Goal: Task Accomplishment & Management: Manage account settings

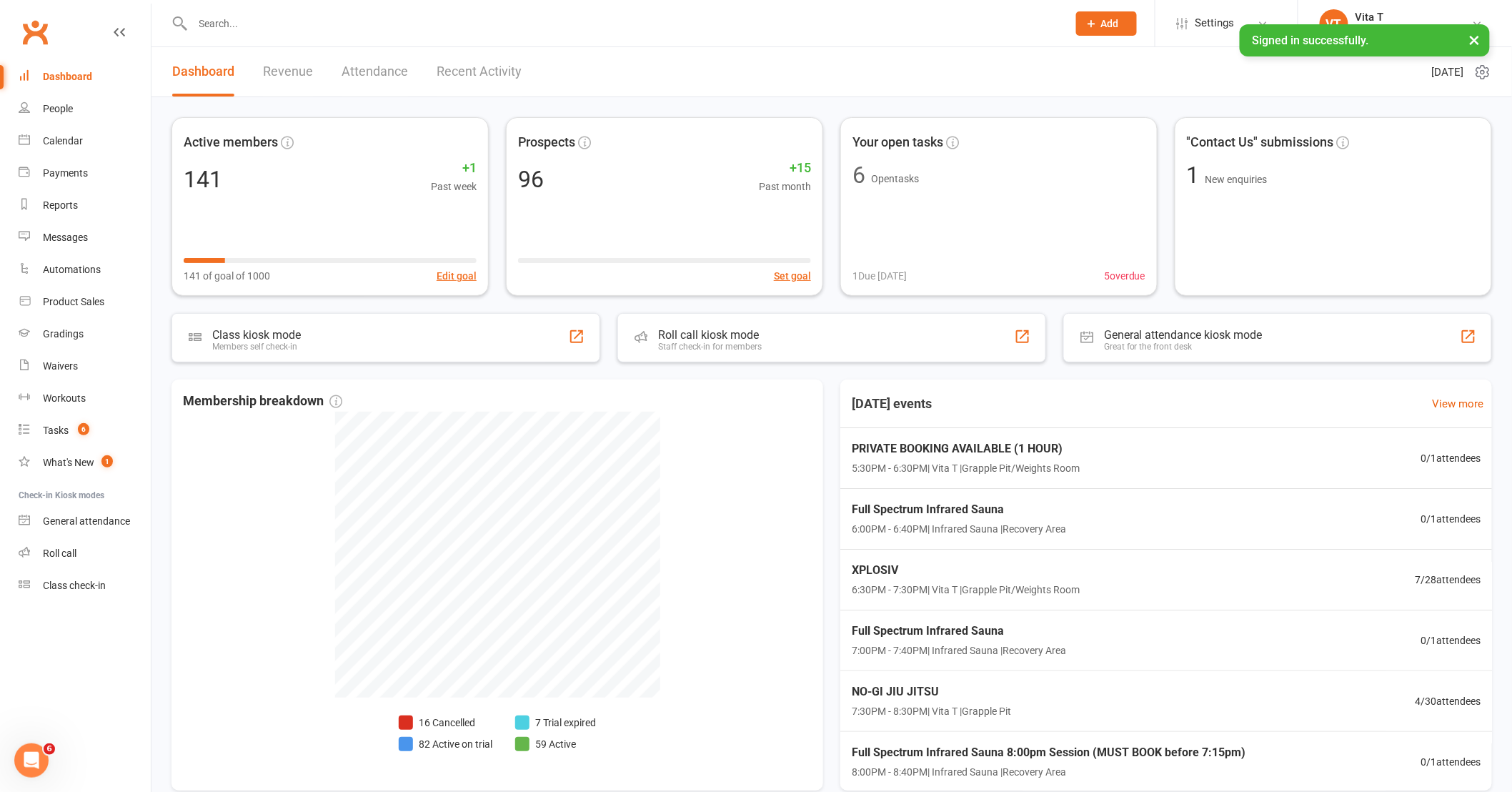
click at [293, 22] on input "text" at bounding box center [623, 23] width 869 height 20
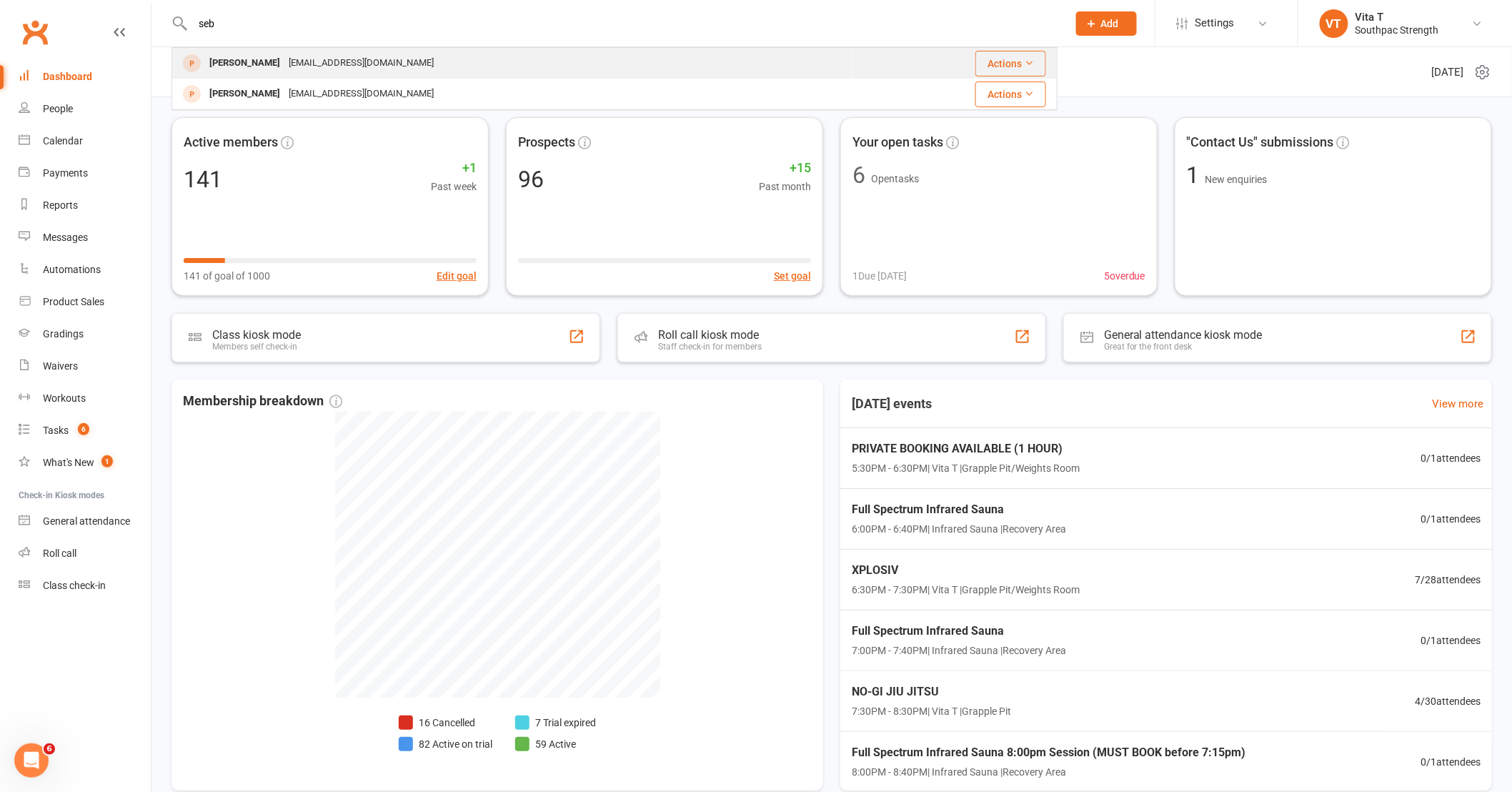
type input "seb"
click at [284, 69] on div "[EMAIL_ADDRESS][DOMAIN_NAME]" at bounding box center [361, 63] width 153 height 21
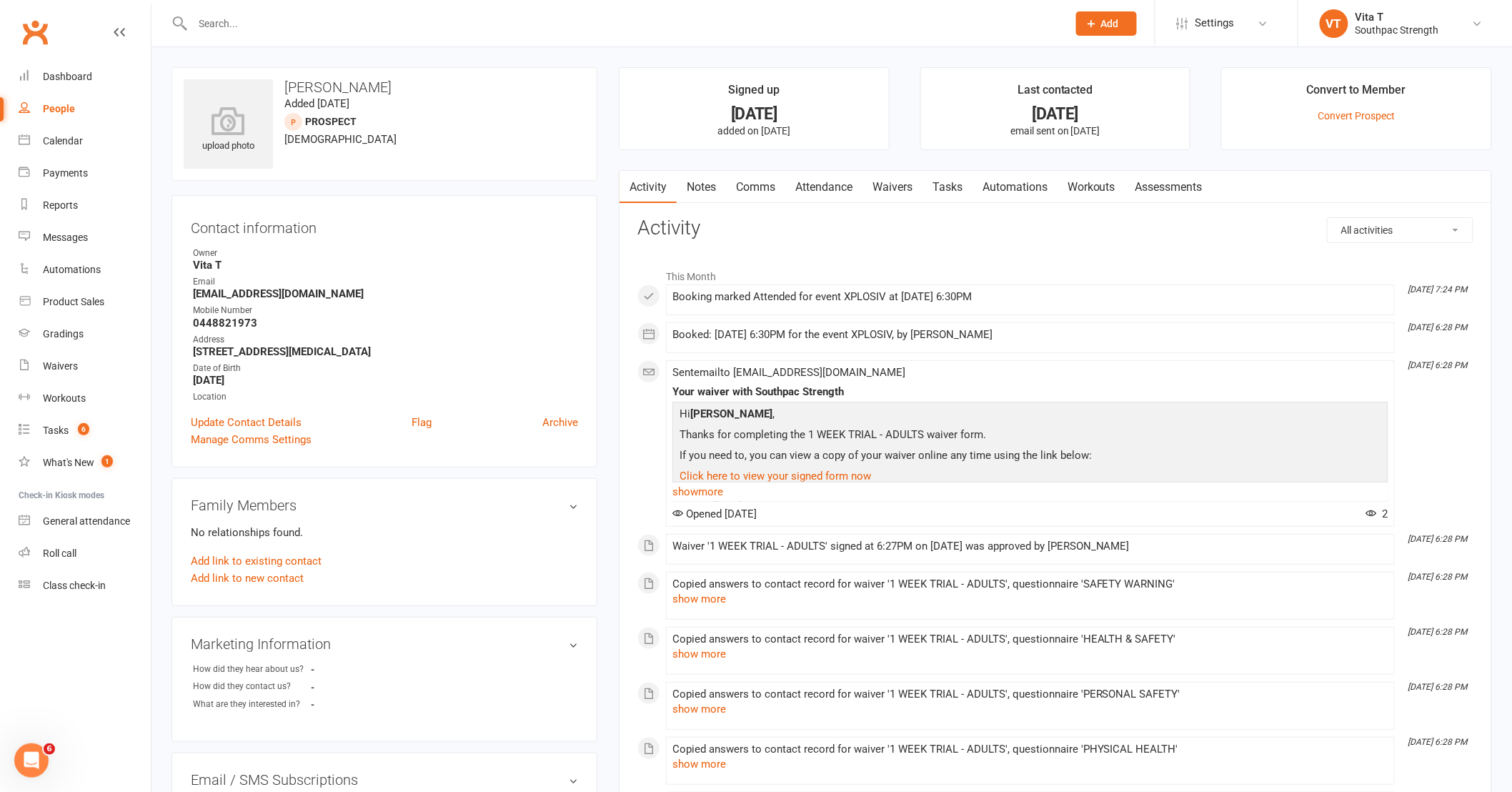
click at [893, 186] on link "Waivers" at bounding box center [892, 187] width 60 height 33
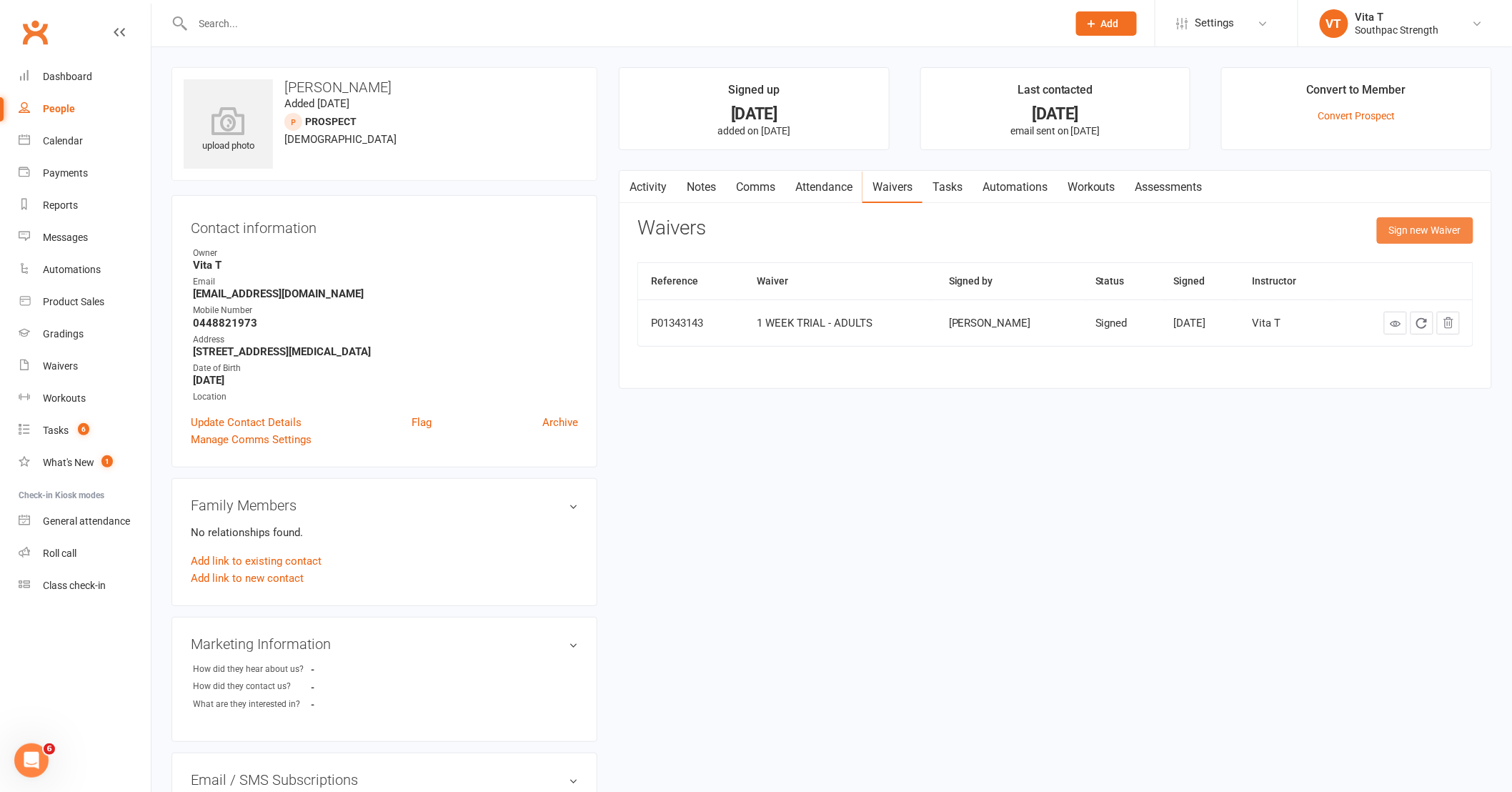
click at [1413, 232] on button "Sign new Waiver" at bounding box center [1424, 230] width 97 height 26
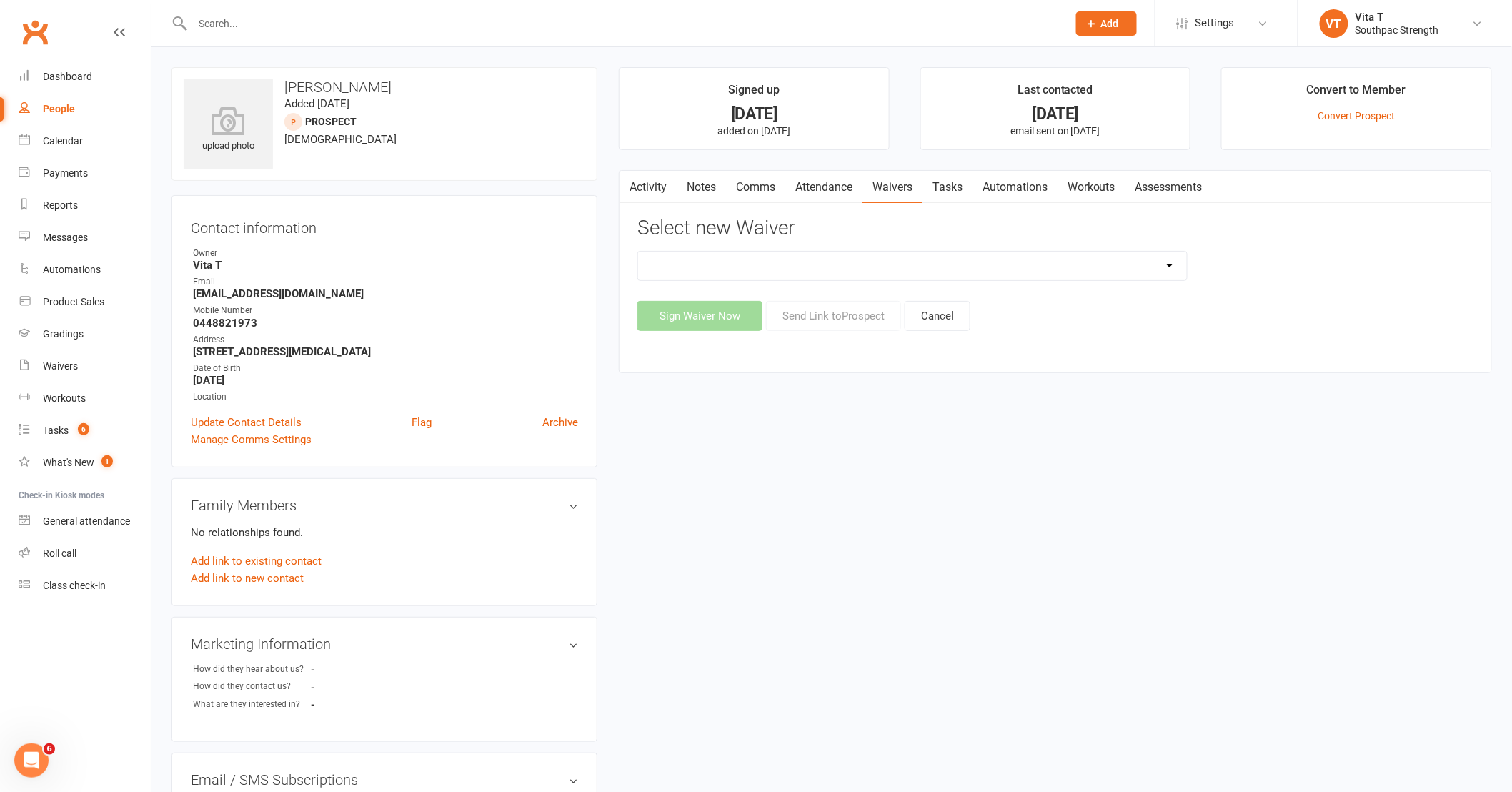
click at [1123, 264] on select "1 WEEK TRIAL - ADULTS 1 WEEK TRIAL - ADULTS WITH DEPENDANTS 1 WEEK TRIAL - SUPP…" at bounding box center [912, 266] width 548 height 29
select select "13215"
click at [638, 251] on select "1 WEEK TRIAL - ADULTS 1 WEEK TRIAL - ADULTS WITH DEPENDANTS 1 WEEK TRIAL - SUPP…" at bounding box center [912, 266] width 548 height 29
click at [819, 317] on button "Send Link to Prospect" at bounding box center [833, 316] width 135 height 30
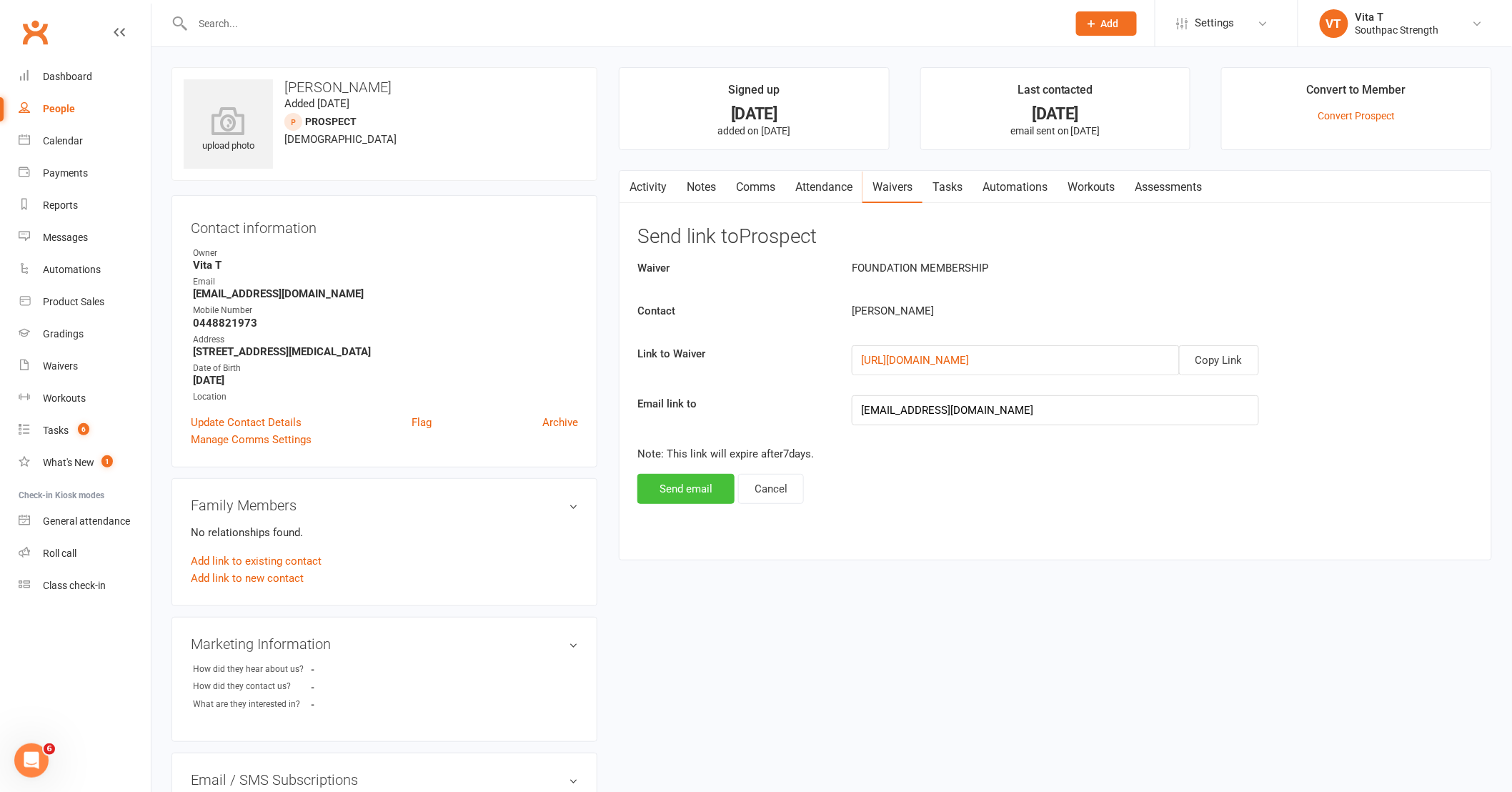
click at [703, 492] on button "Send email" at bounding box center [686, 489] width 97 height 30
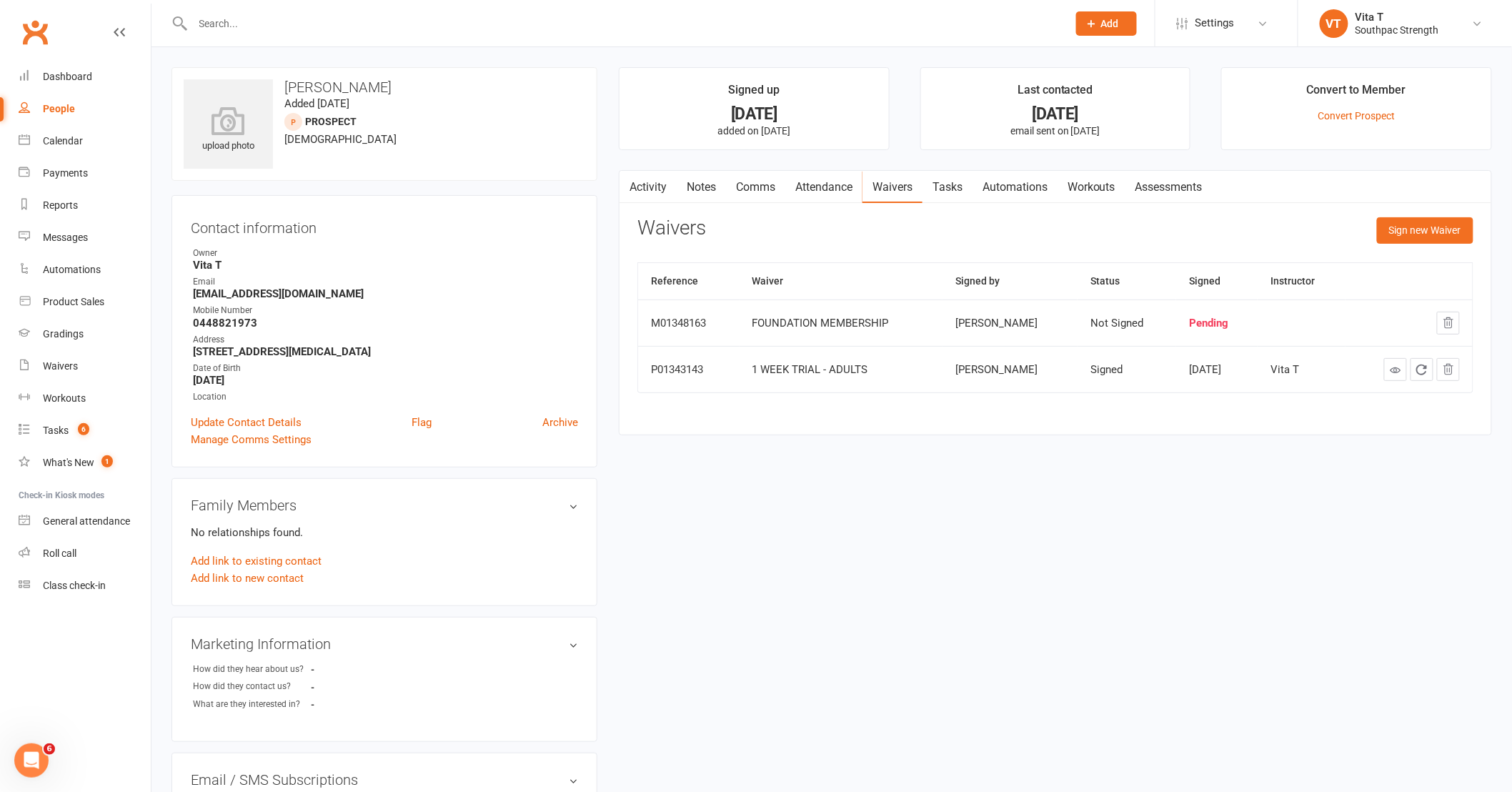
drag, startPoint x: 279, startPoint y: 351, endPoint x: 411, endPoint y: 346, distance: 132.1
click at [411, 346] on strong "55 prion crescent Bellbird Queensland 4300" at bounding box center [386, 351] width 385 height 13
click at [75, 74] on div "Dashboard" at bounding box center [68, 77] width 49 height 11
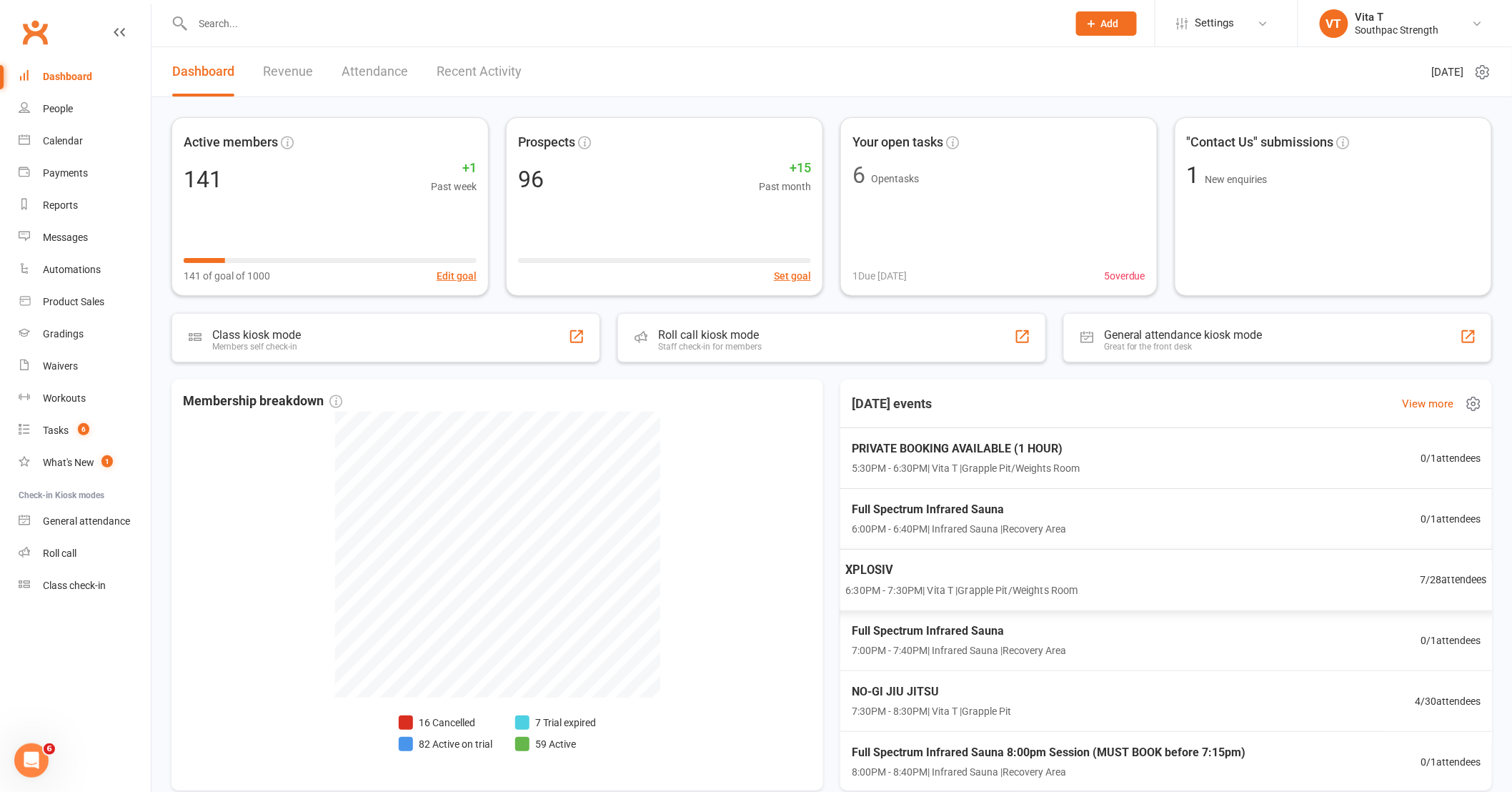
click at [1198, 593] on div "XPLOSIV 6:30PM - 7:30PM | Vita T | Grapple Pit/Weights Room 7 / 28 attendees" at bounding box center [1166, 580] width 676 height 62
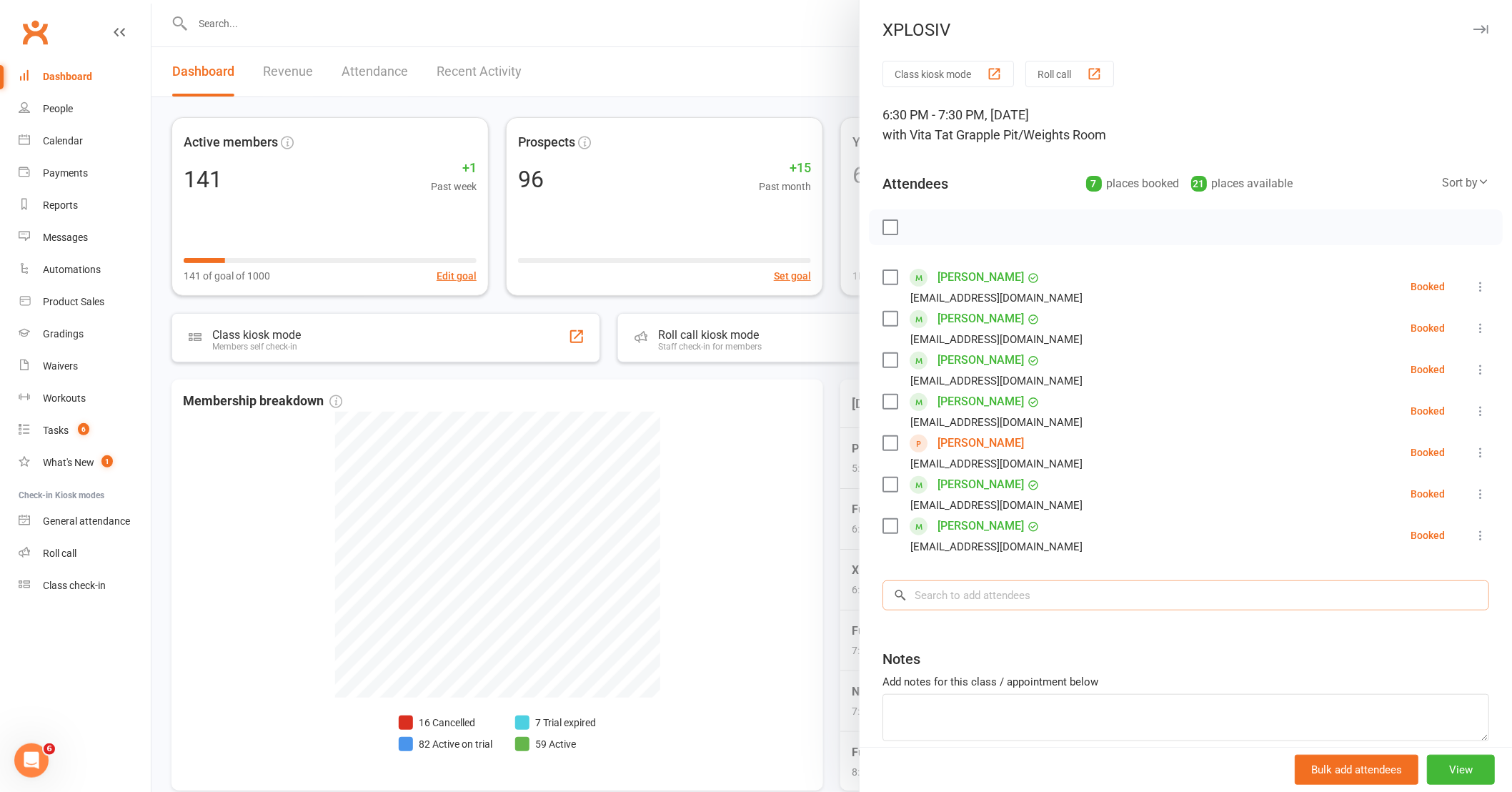
click at [983, 592] on input "search" at bounding box center [1185, 596] width 607 height 30
type input "Sebas"
click at [976, 629] on div "[PERSON_NAME]" at bounding box center [950, 625] width 82 height 21
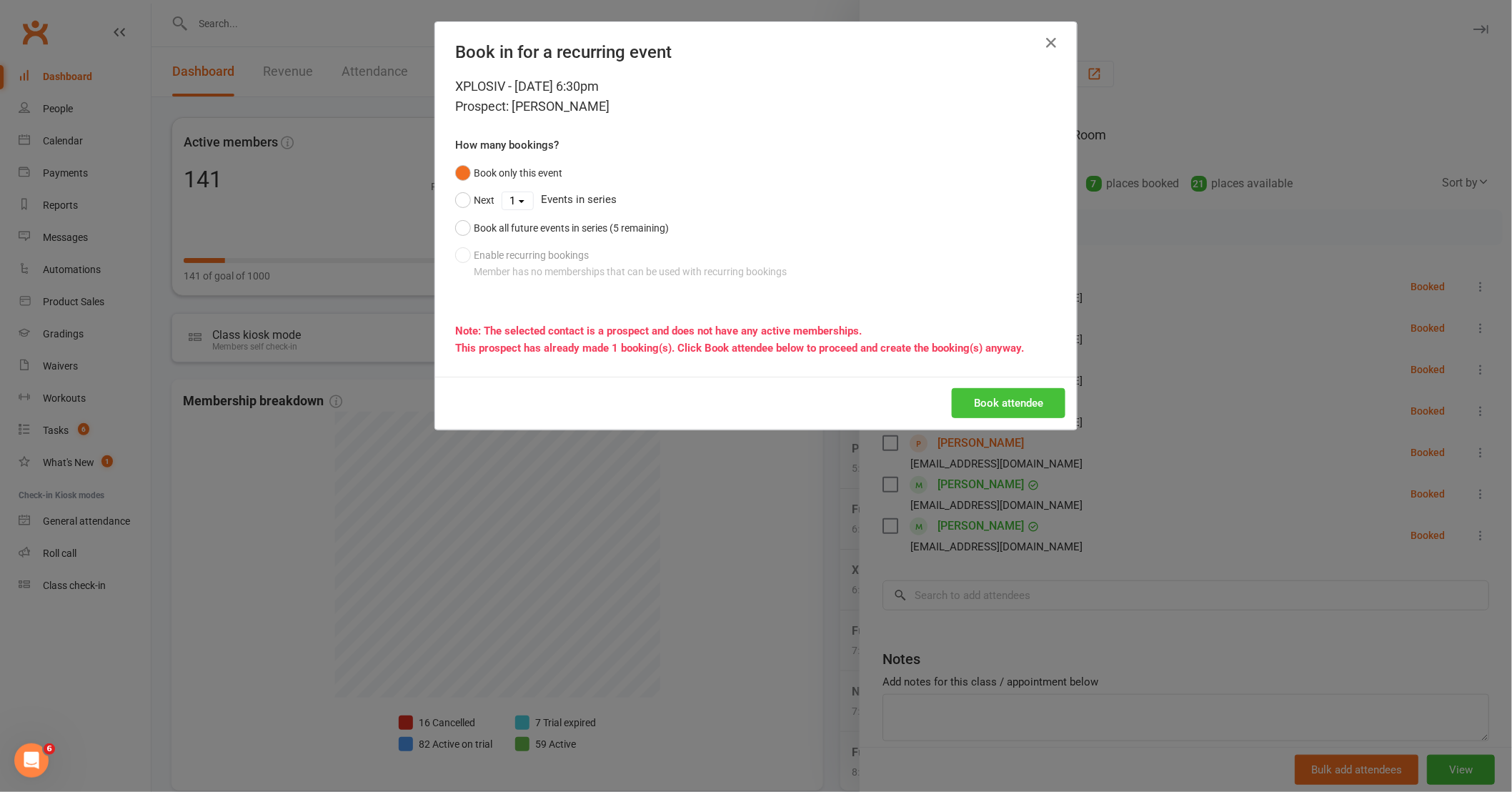
click at [996, 404] on button "Book attendee" at bounding box center [1008, 403] width 113 height 30
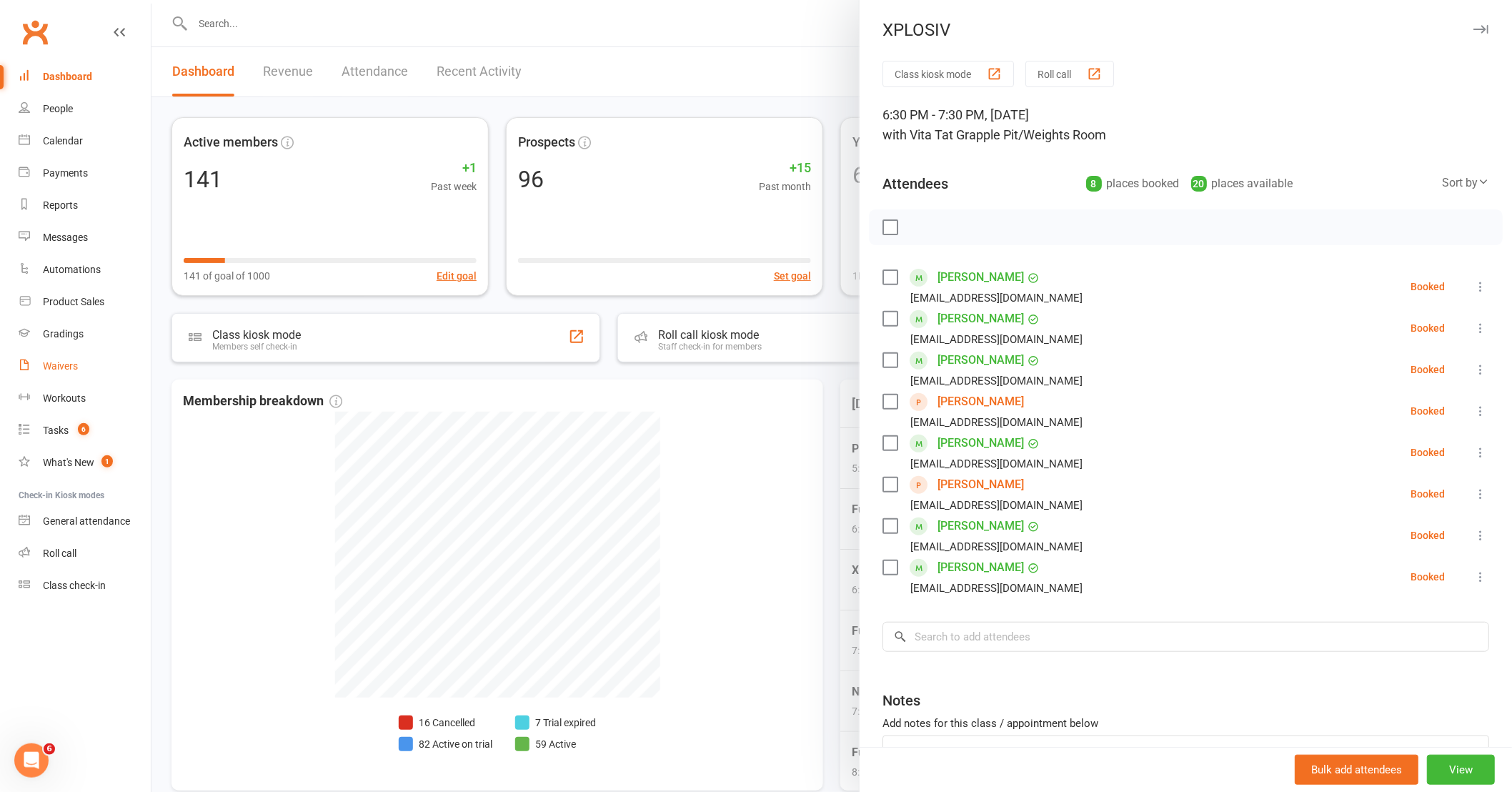
click at [57, 364] on div "Waivers" at bounding box center [61, 366] width 35 height 11
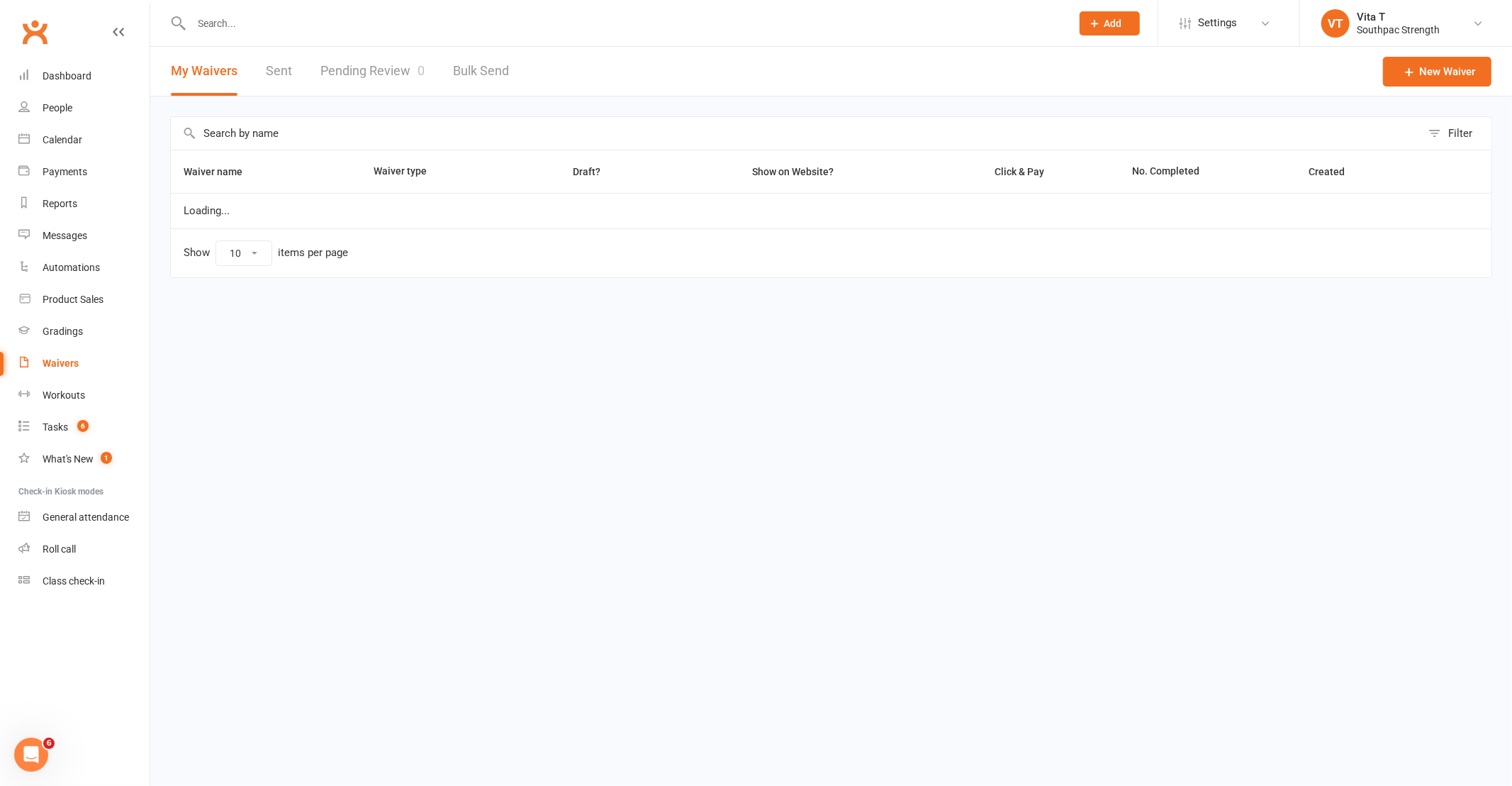
select select "100"
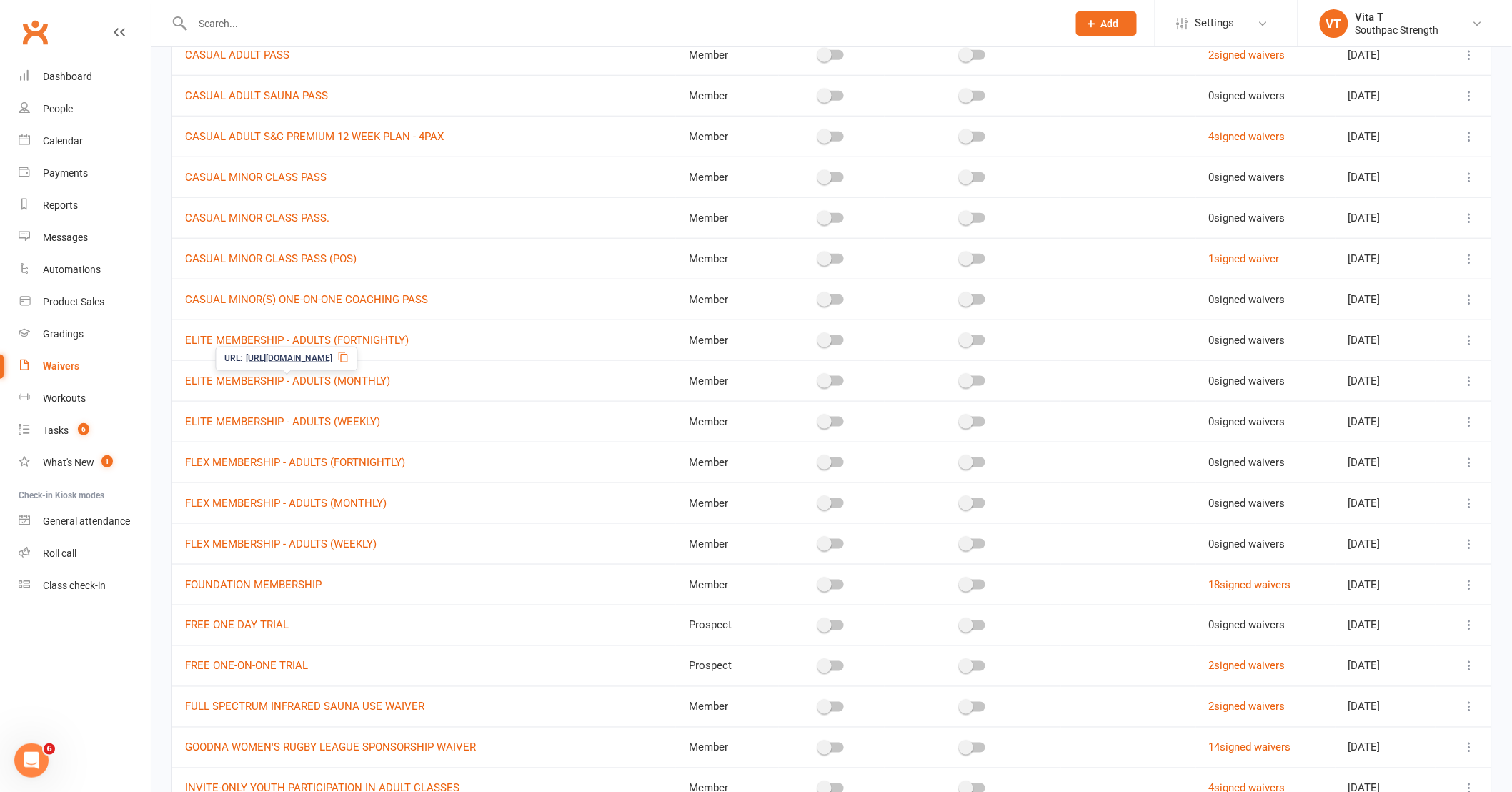
scroll to position [555, 0]
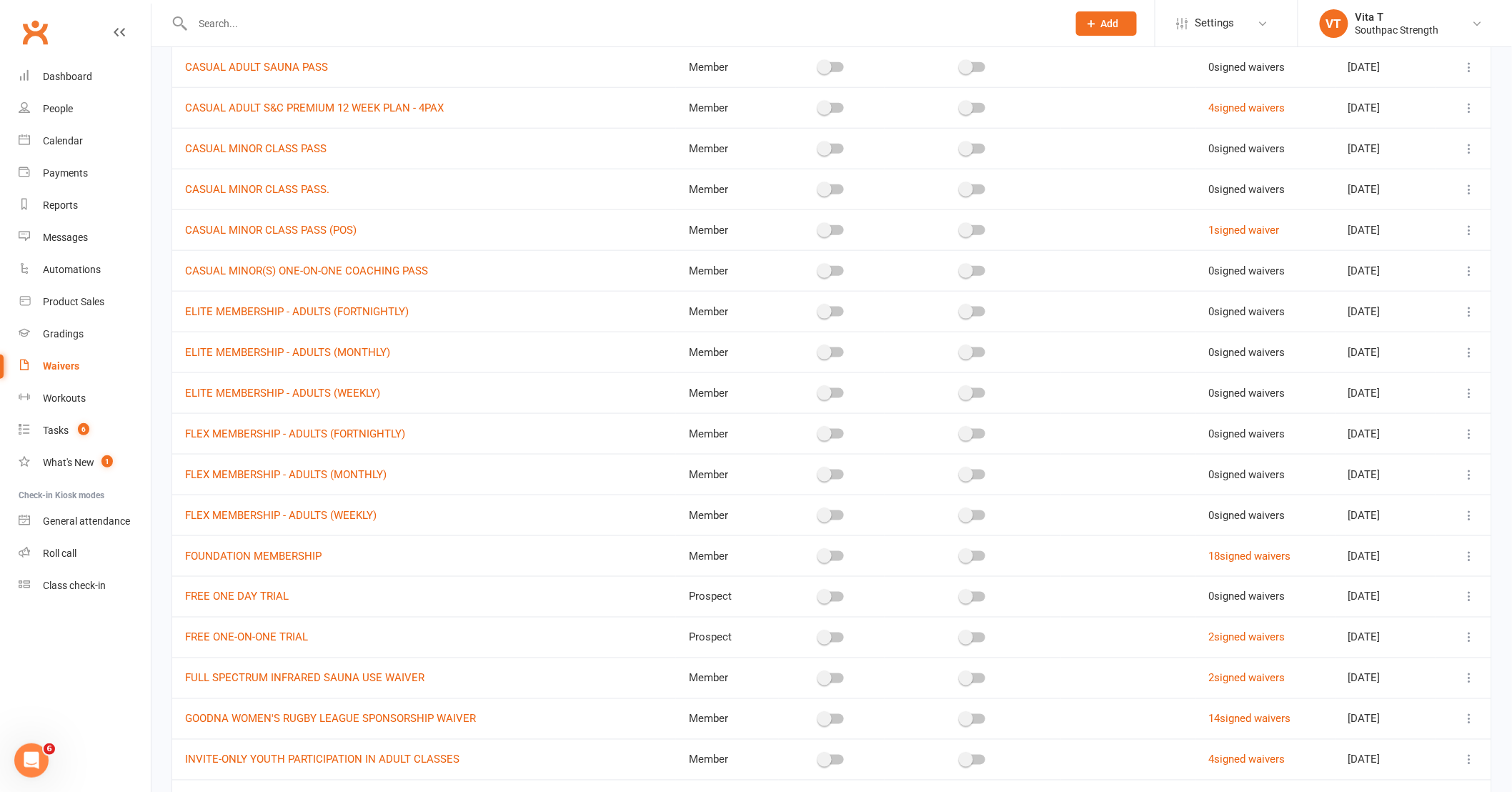
click at [279, 547] on span "FOUNDATION MEMBERSHIP" at bounding box center [253, 556] width 137 height 27
click at [276, 556] on link "FOUNDATION MEMBERSHIP" at bounding box center [253, 556] width 137 height 13
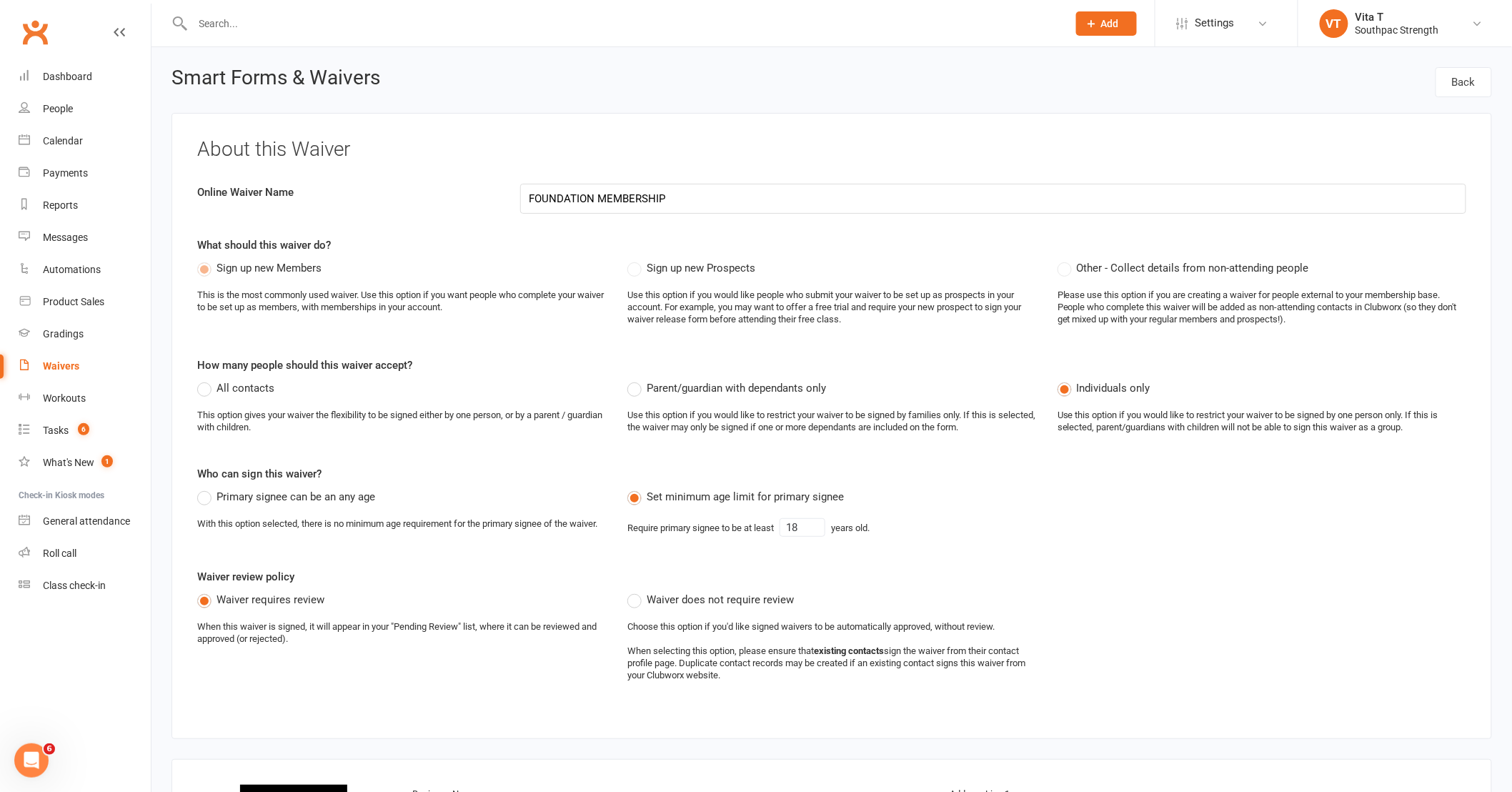
select select "select"
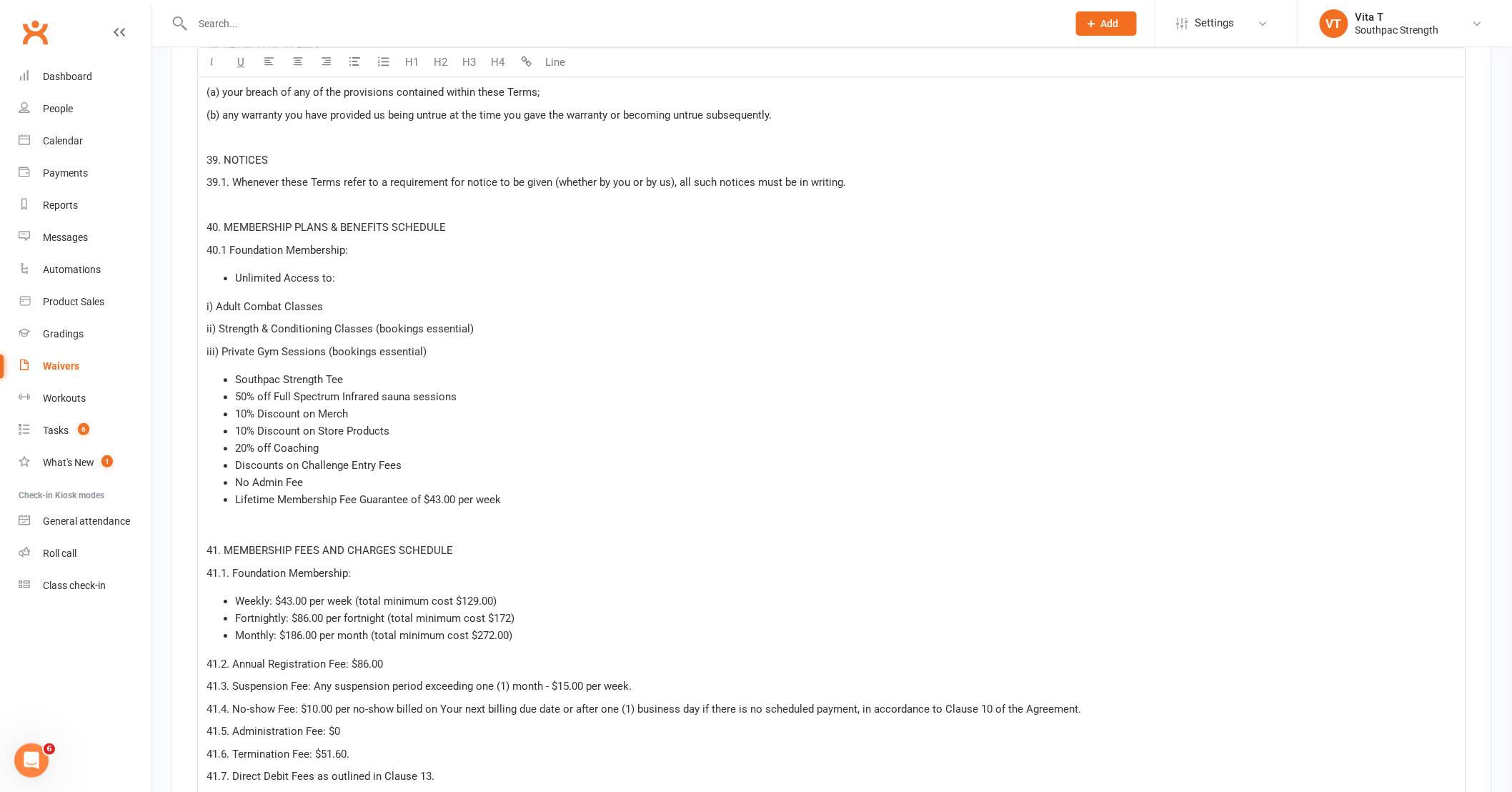
scroll to position [10607, 0]
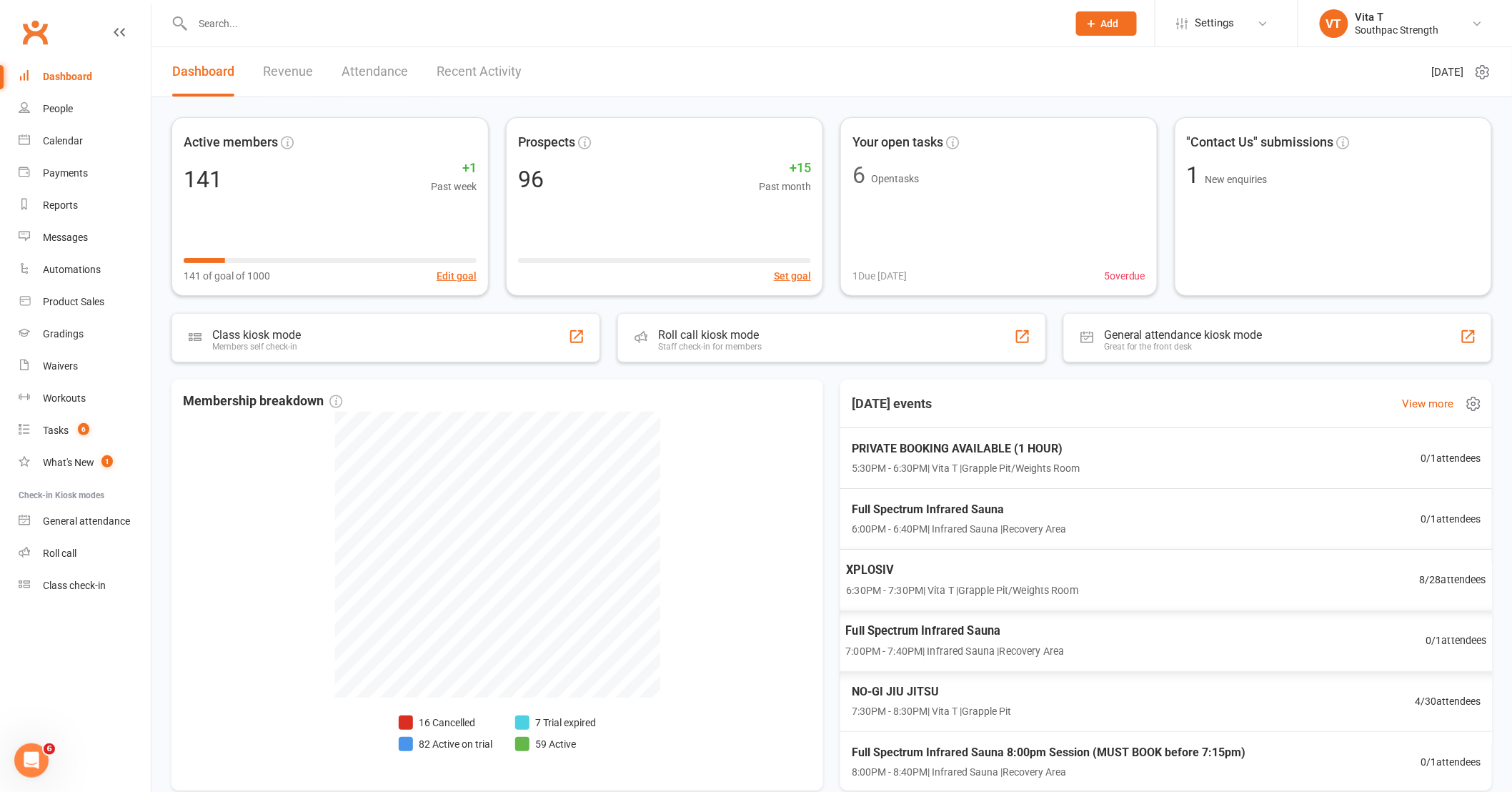
click at [1274, 584] on div "XPLOSIV 6:30PM - 7:30PM | Vita T | Grapple Pit/Weights Room 8 / 28 attendees" at bounding box center [1166, 579] width 675 height 61
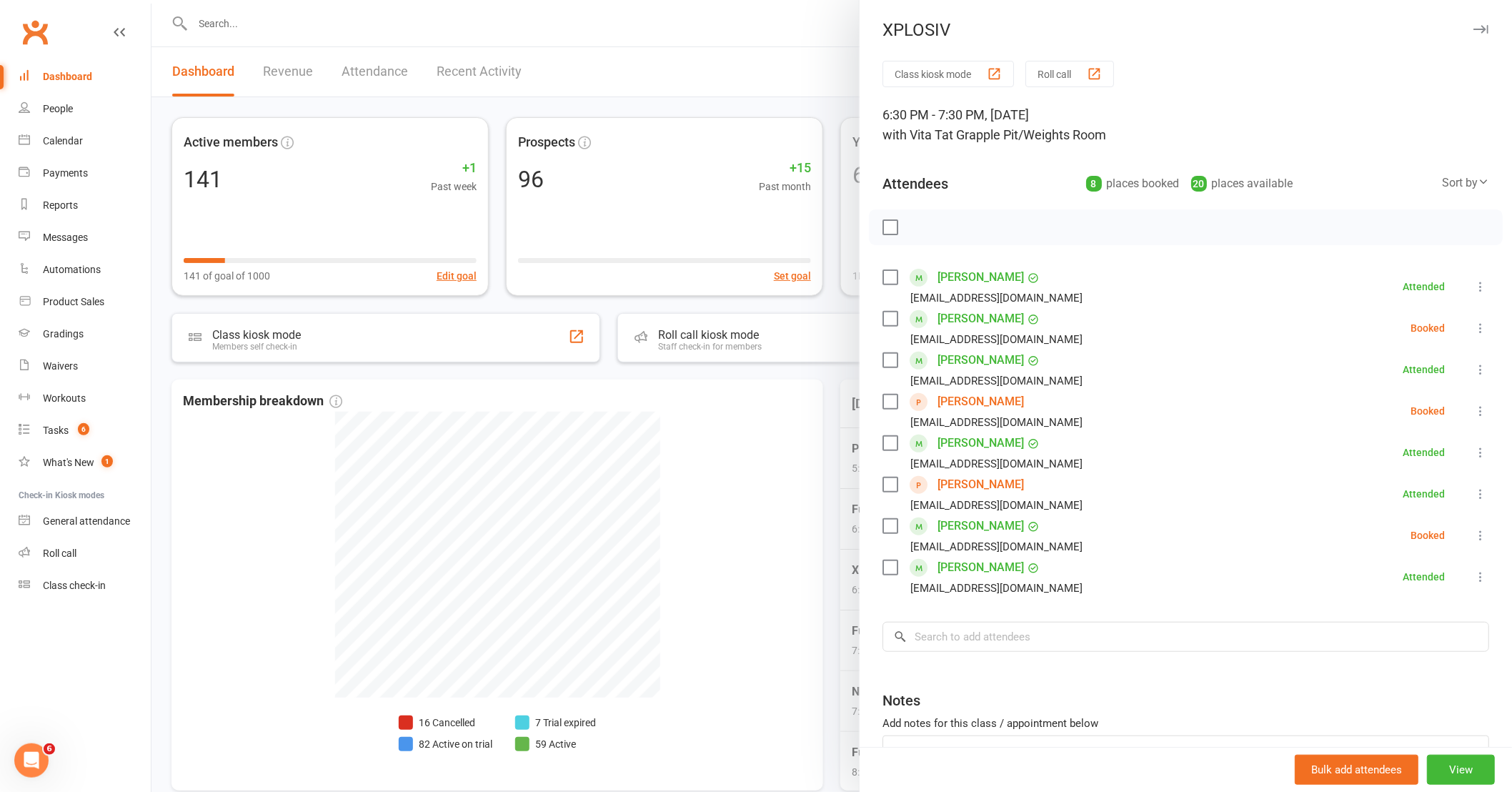
click at [965, 483] on link "[PERSON_NAME]" at bounding box center [980, 484] width 86 height 23
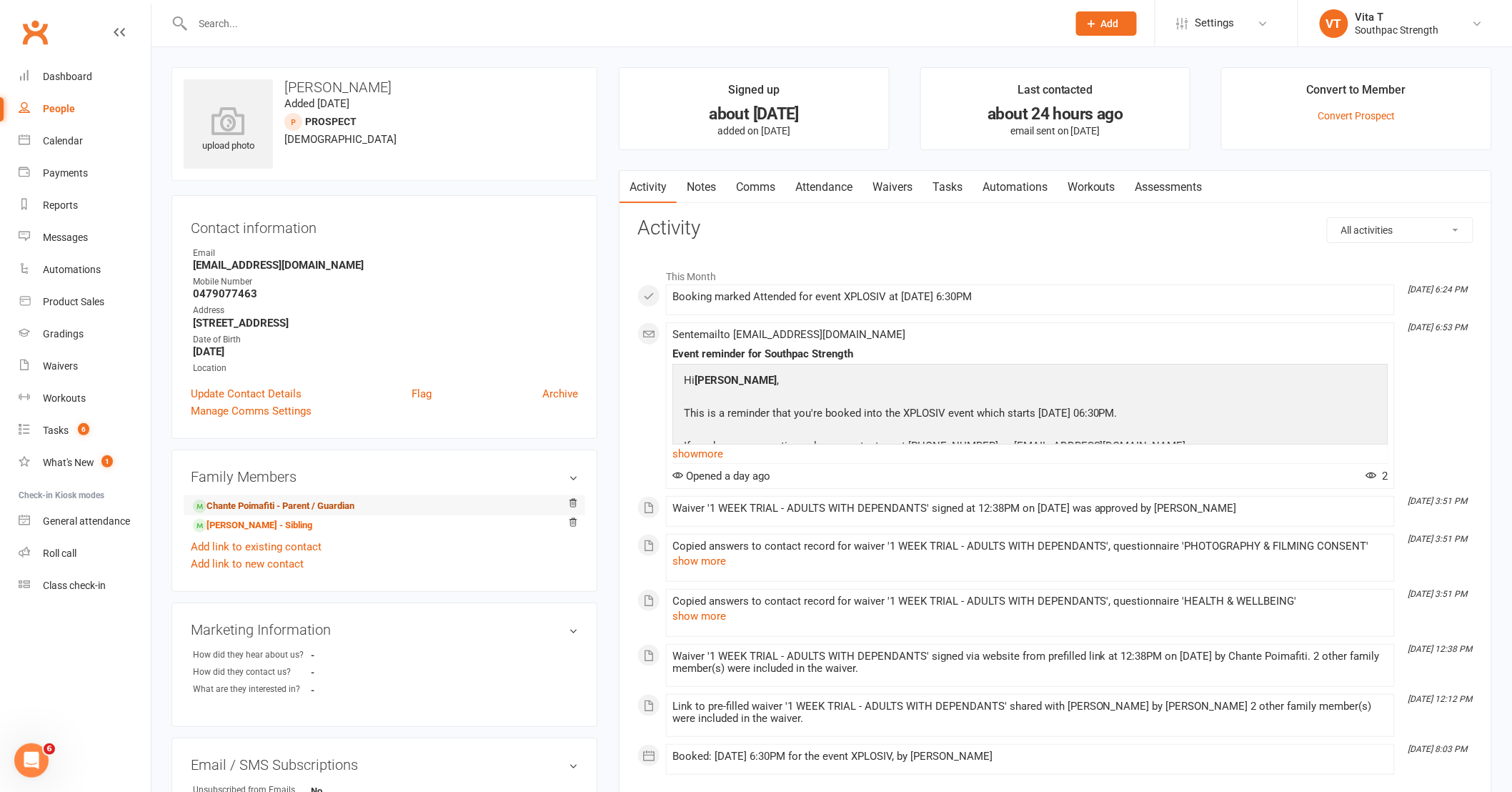
click at [286, 507] on link "Chante Poimafiti - Parent / Guardian" at bounding box center [274, 506] width 161 height 15
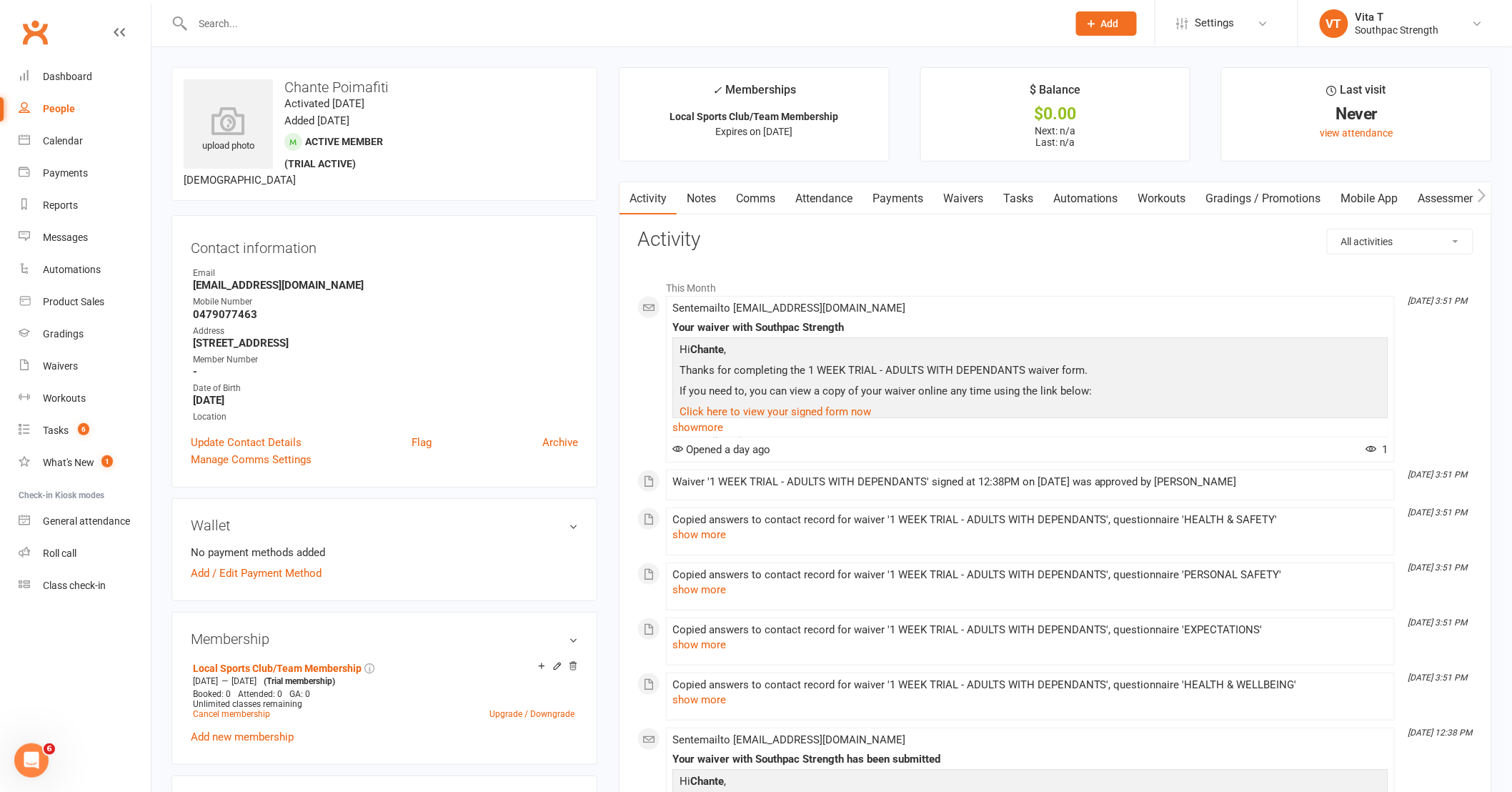
click at [973, 194] on link "Waivers" at bounding box center [963, 198] width 60 height 33
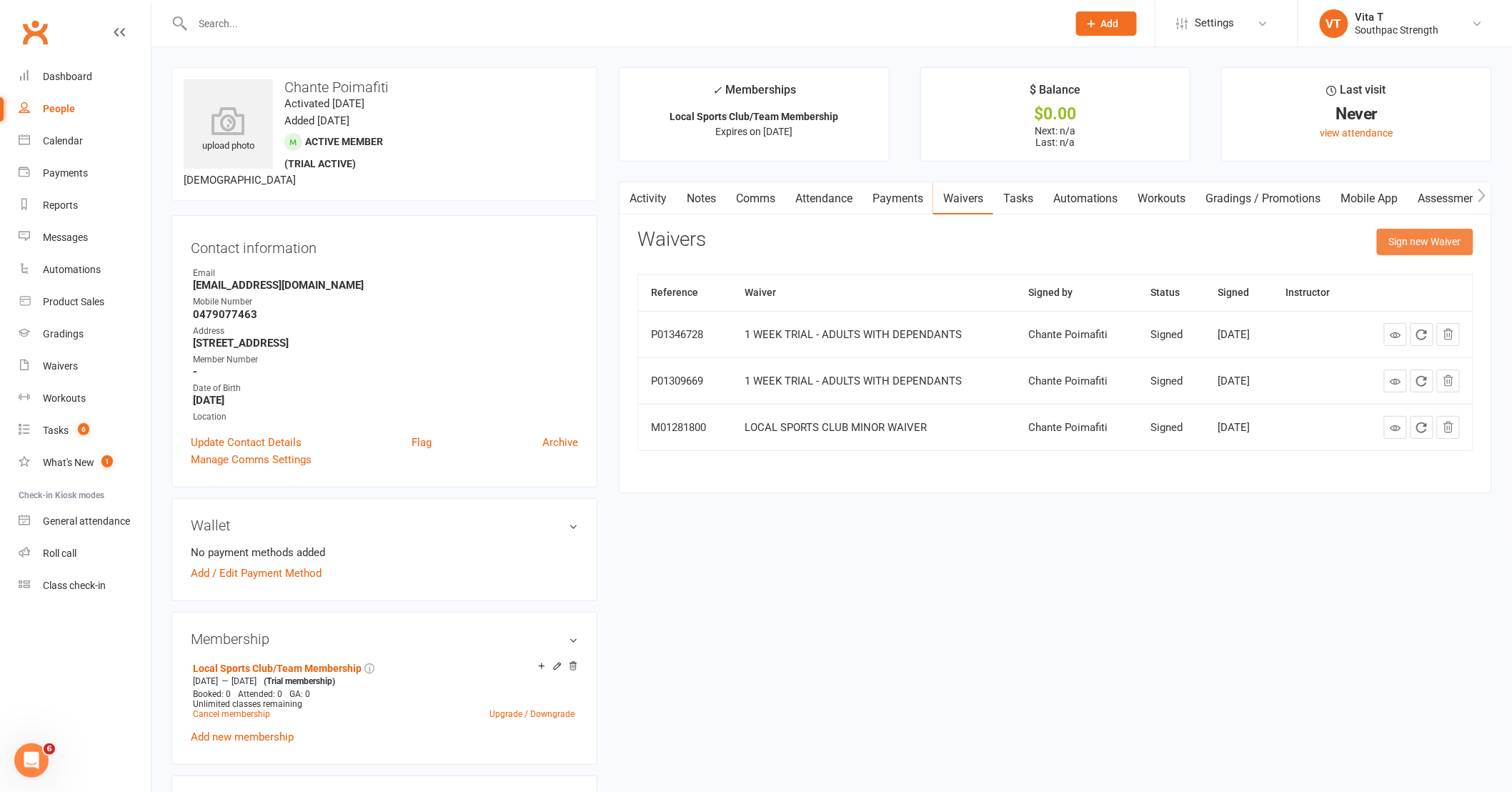
click at [1395, 244] on button "Sign new Waiver" at bounding box center [1424, 241] width 97 height 26
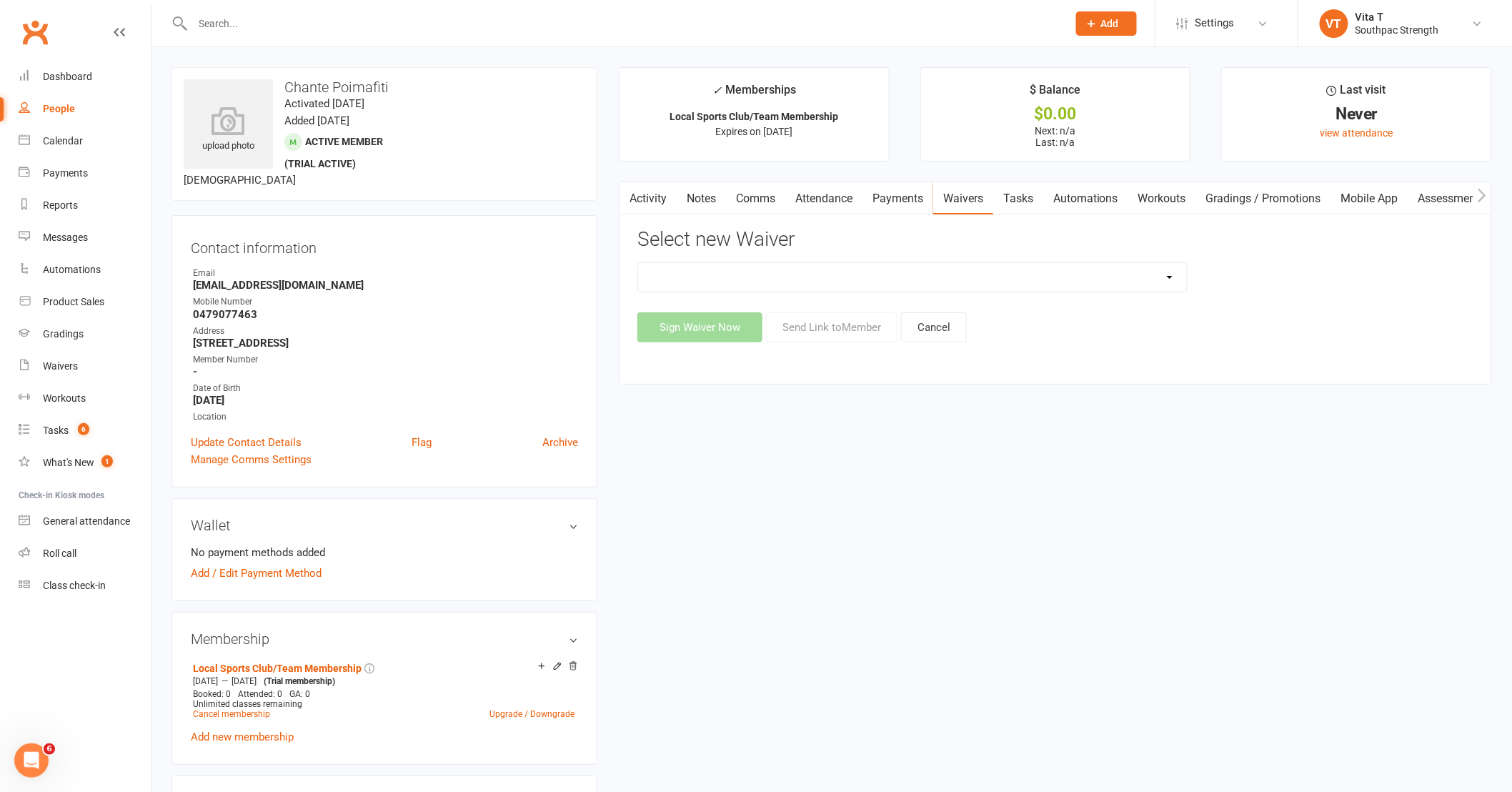
click at [1111, 286] on select "1 WEEK TRIAL - ADULTS 1 WEEK TRIAL - ADULTS WITH DEPENDANTS 1 WEEK TRIAL - SUPP…" at bounding box center [912, 277] width 548 height 29
select select "12997"
click at [638, 263] on select "1 WEEK TRIAL - ADULTS 1 WEEK TRIAL - ADULTS WITH DEPENDANTS 1 WEEK TRIAL - SUPP…" at bounding box center [912, 277] width 548 height 29
click at [841, 334] on button "Send Link to Member" at bounding box center [831, 327] width 132 height 30
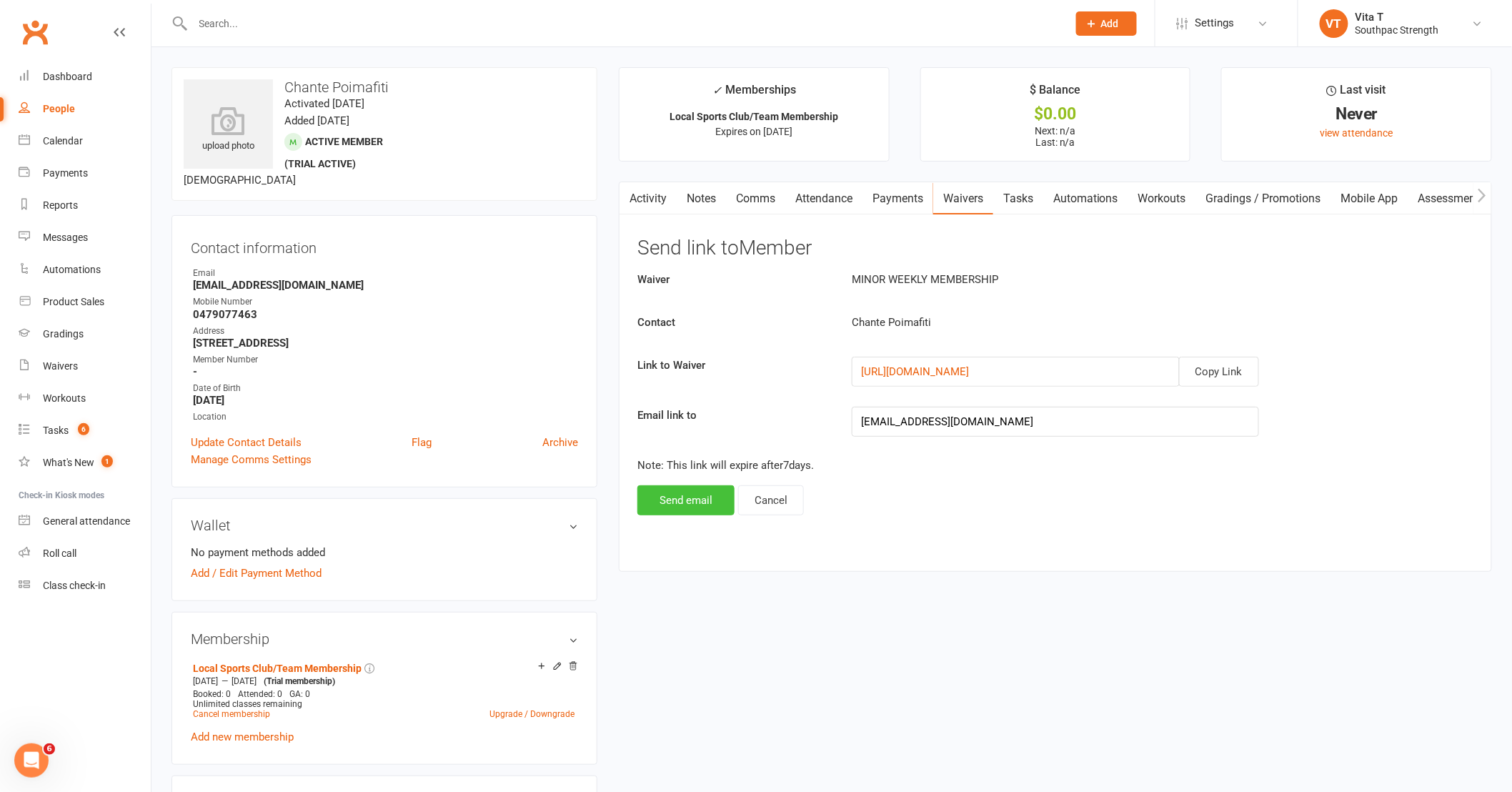
click at [699, 501] on button "Send email" at bounding box center [686, 501] width 97 height 30
